Goal: Browse casually: Explore the website without a specific task or goal

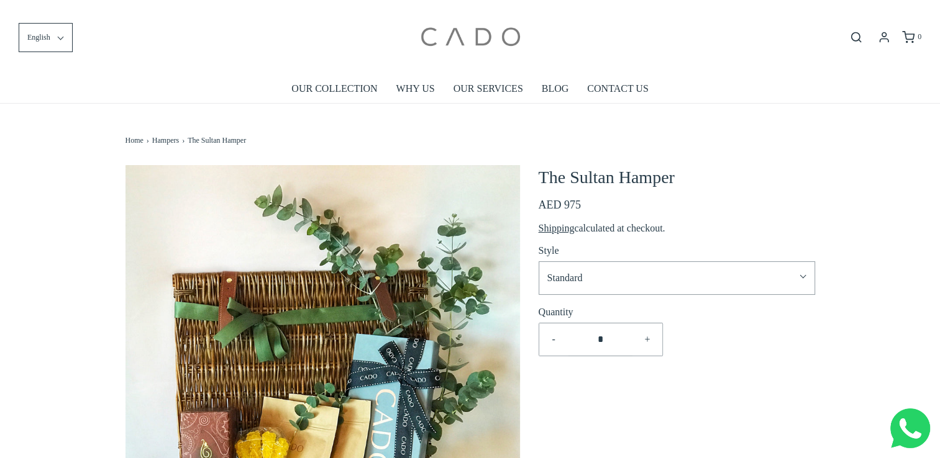
click at [437, 29] on img at bounding box center [470, 37] width 106 height 56
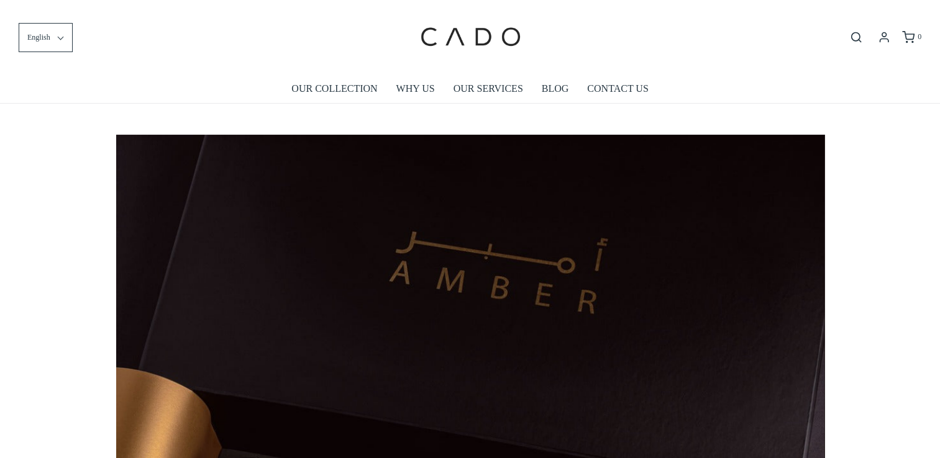
click at [232, 69] on div "English English العربية français ******* ******* ******** 0" at bounding box center [470, 37] width 940 height 75
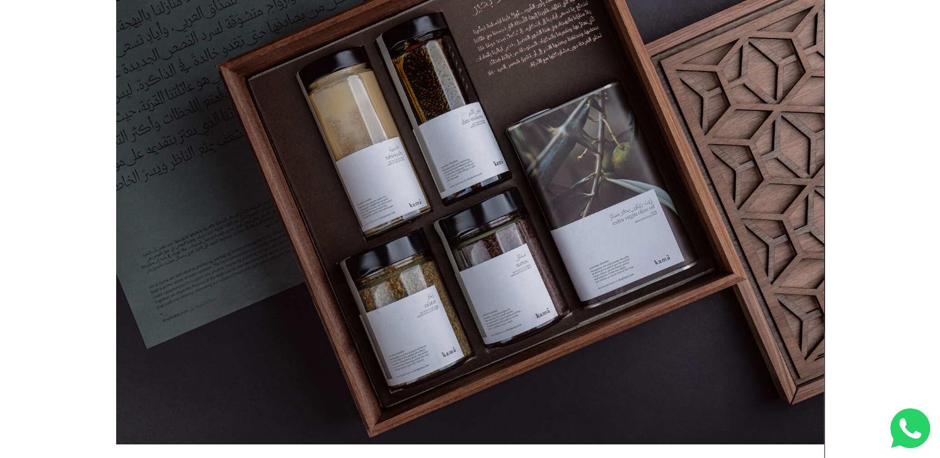
scroll to position [124, 0]
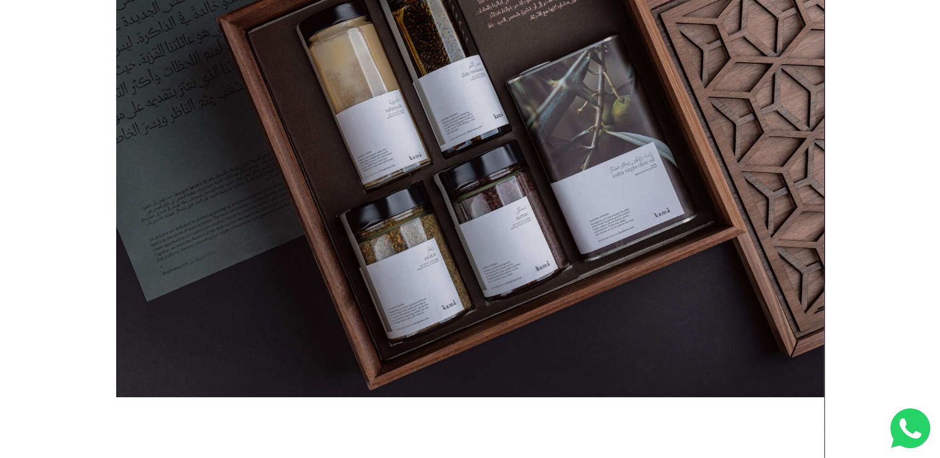
scroll to position [497, 0]
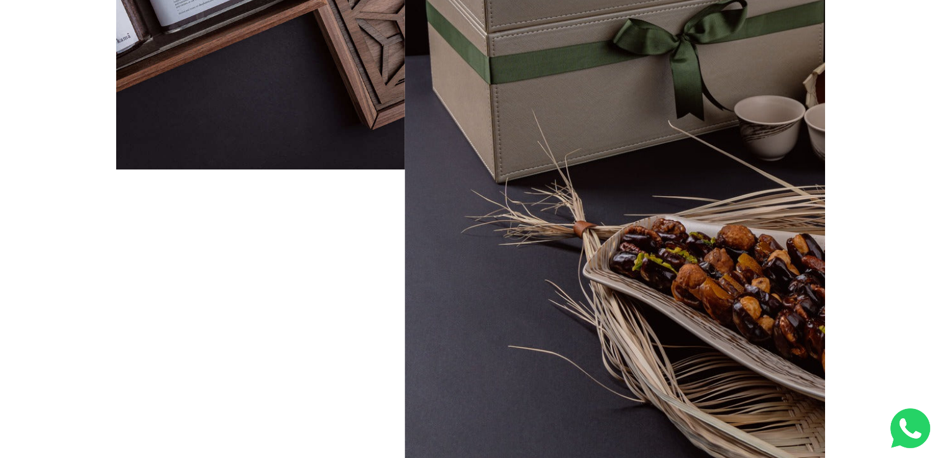
click at [87, 232] on div "We have worked with local governments and private entities to create unmissable…" at bounding box center [470, 177] width 940 height 1140
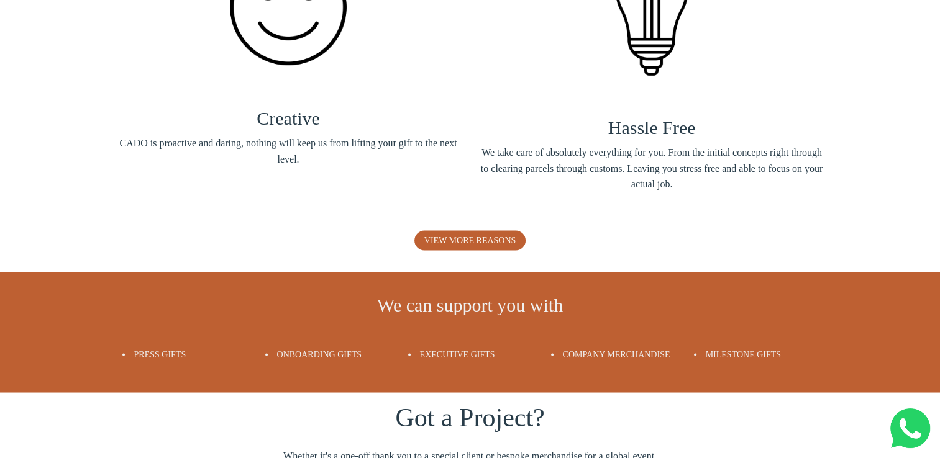
scroll to position [0, 0]
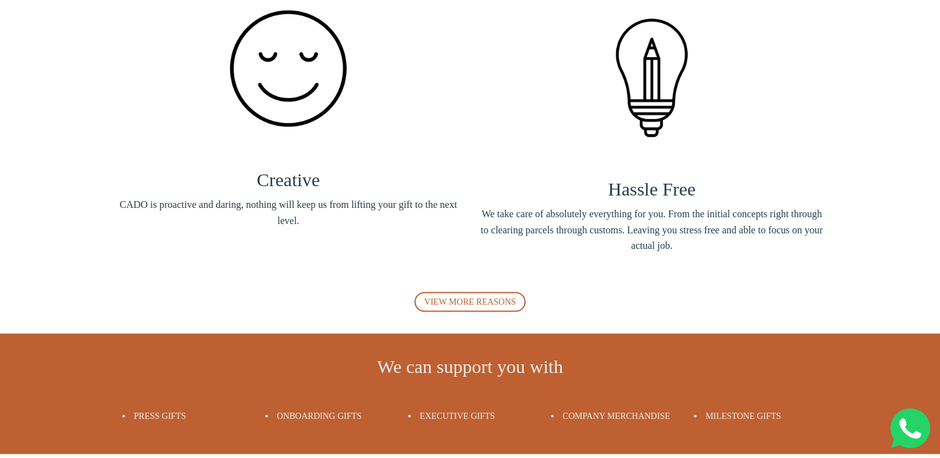
click at [451, 297] on span "VIEW MORE REASONS" at bounding box center [470, 301] width 92 height 9
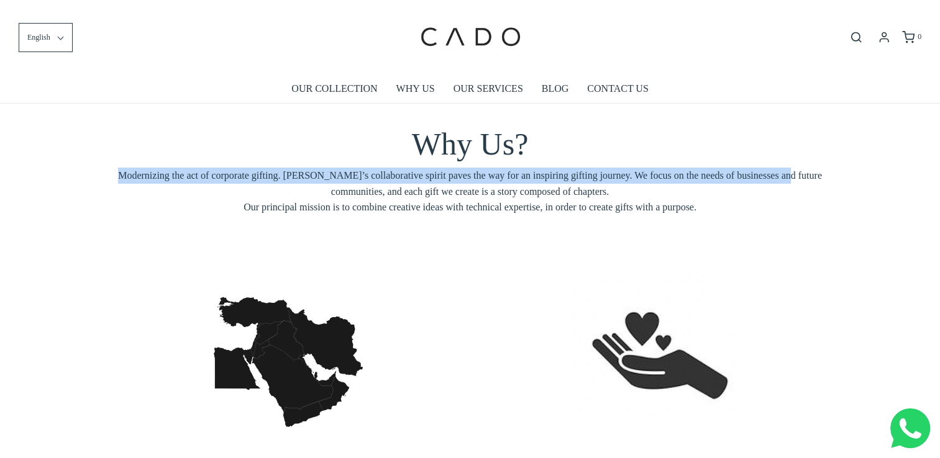
drag, startPoint x: 145, startPoint y: 176, endPoint x: 304, endPoint y: 185, distance: 159.9
click at [304, 185] on span "Modernizing the act of corporate gifting. [PERSON_NAME]’s collaborative spirit …" at bounding box center [470, 192] width 708 height 48
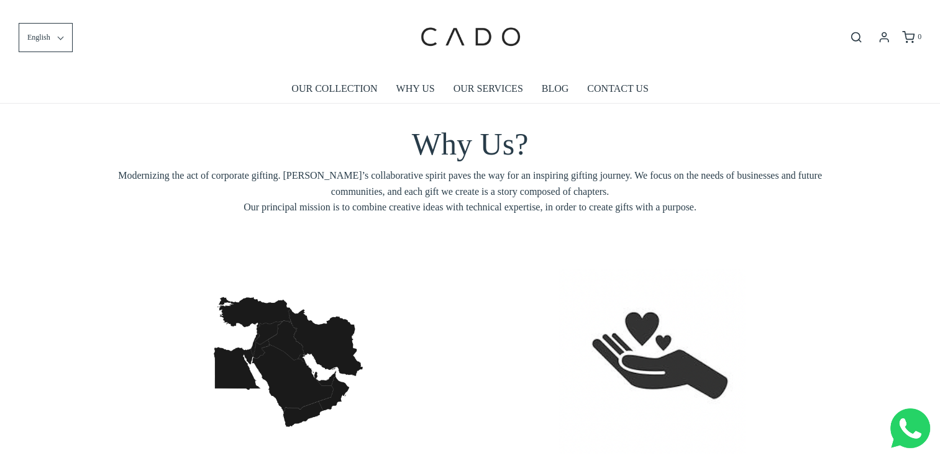
click at [191, 216] on div "Why Us? Modernizing the act of corporate gifting. CADO’s collaborative spirit p…" at bounding box center [470, 175] width 708 height 100
click at [186, 88] on ul "OUR COLLECTION WHY US OUR SERVICES BLOG CONTACT US" at bounding box center [469, 89] width 921 height 29
